Goal: Task Accomplishment & Management: Use online tool/utility

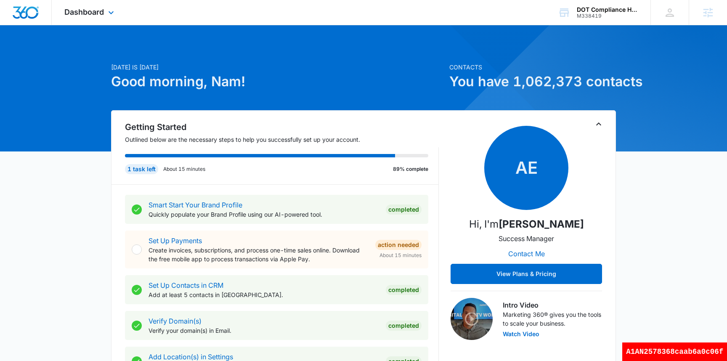
click at [87, 20] on div "Dashboard Apps Reputation Forms CRM Email Social Payments Content Ads Intellige…" at bounding box center [90, 12] width 77 height 25
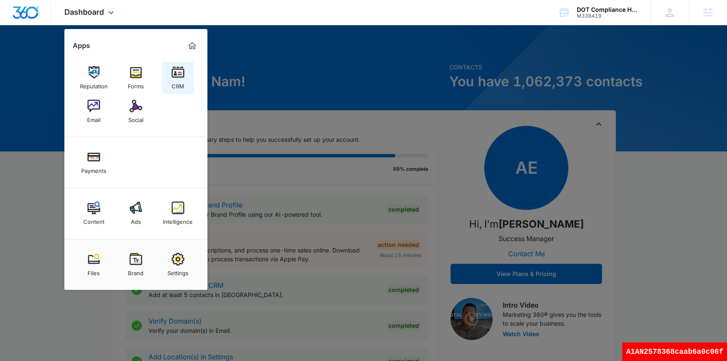
click at [173, 77] on img at bounding box center [178, 72] width 13 height 13
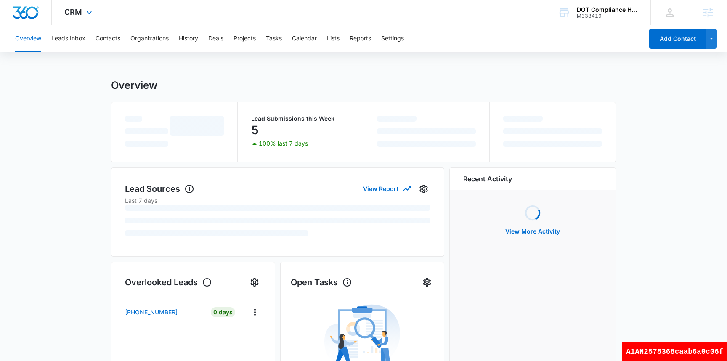
click at [75, 19] on div "CRM Apps Reputation Forms CRM Email Social Payments Content Ads Intelligence Fi…" at bounding box center [79, 12] width 55 height 25
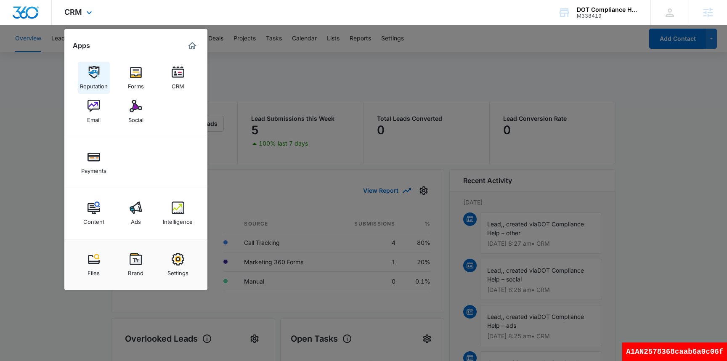
click at [92, 82] on div "Reputation" at bounding box center [94, 84] width 28 height 11
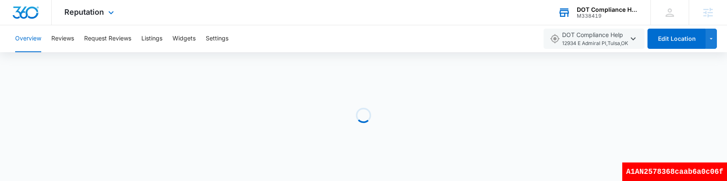
click at [592, 7] on div "DOT Compliance Help" at bounding box center [606, 9] width 61 height 7
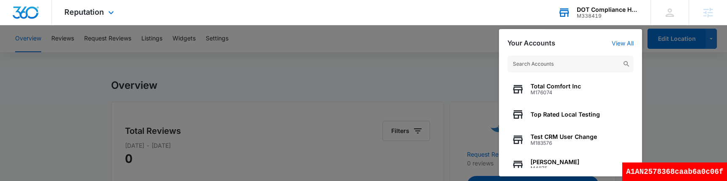
click at [563, 63] on input "text" at bounding box center [570, 64] width 126 height 17
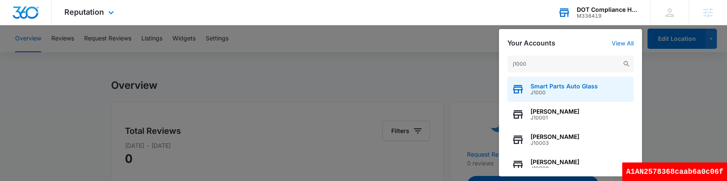
type input "j1000"
click at [566, 94] on span "J1000" at bounding box center [563, 93] width 67 height 6
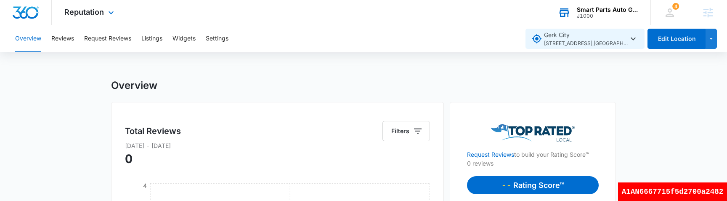
click at [594, 45] on span "123 Main St. , Fort Collins , CO" at bounding box center [586, 44] width 84 height 8
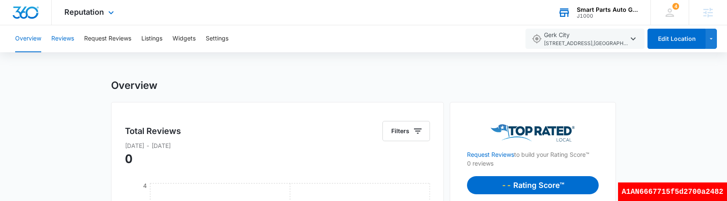
click at [66, 37] on button "Reviews" at bounding box center [62, 38] width 23 height 27
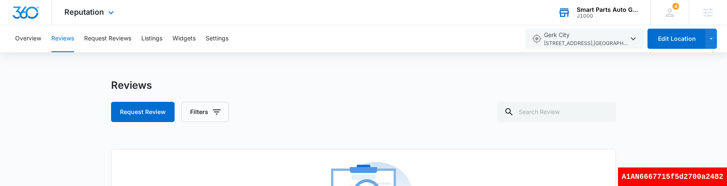
click at [427, 80] on div "Reviews" at bounding box center [363, 85] width 505 height 13
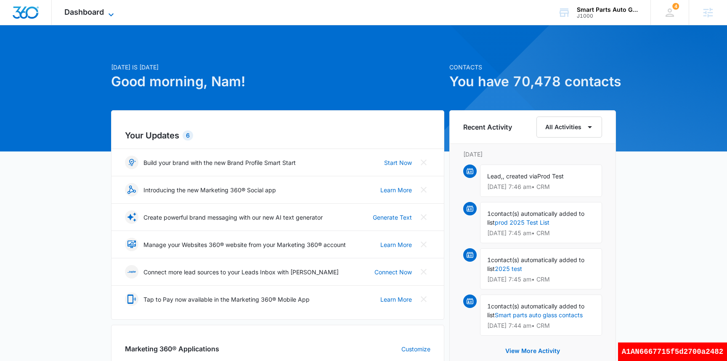
click at [83, 13] on span "Dashboard" at bounding box center [84, 12] width 40 height 9
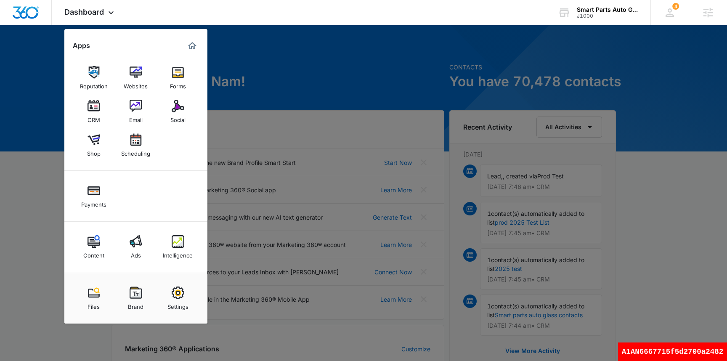
click at [317, 87] on div at bounding box center [363, 180] width 727 height 361
